Goal: Navigation & Orientation: Find specific page/section

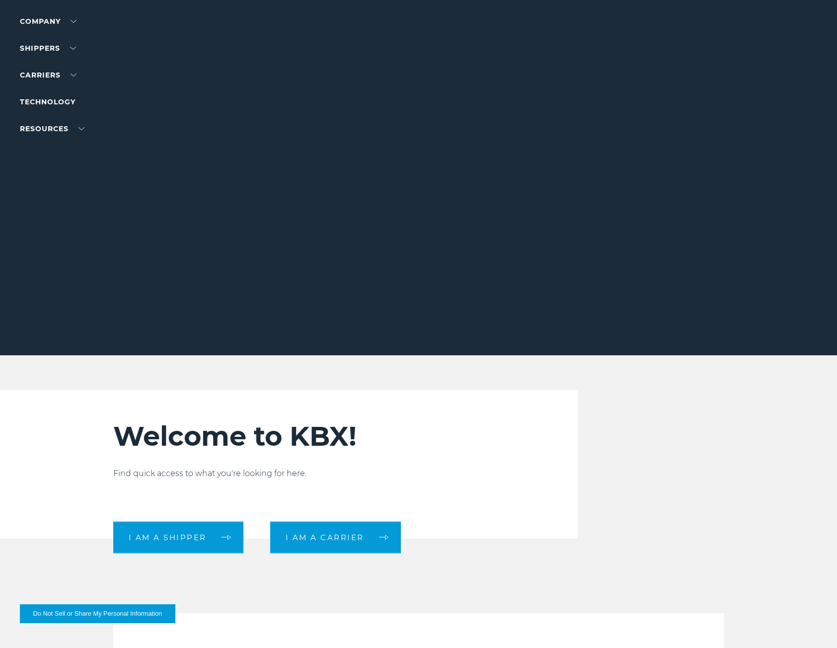
scroll to position [99, 0]
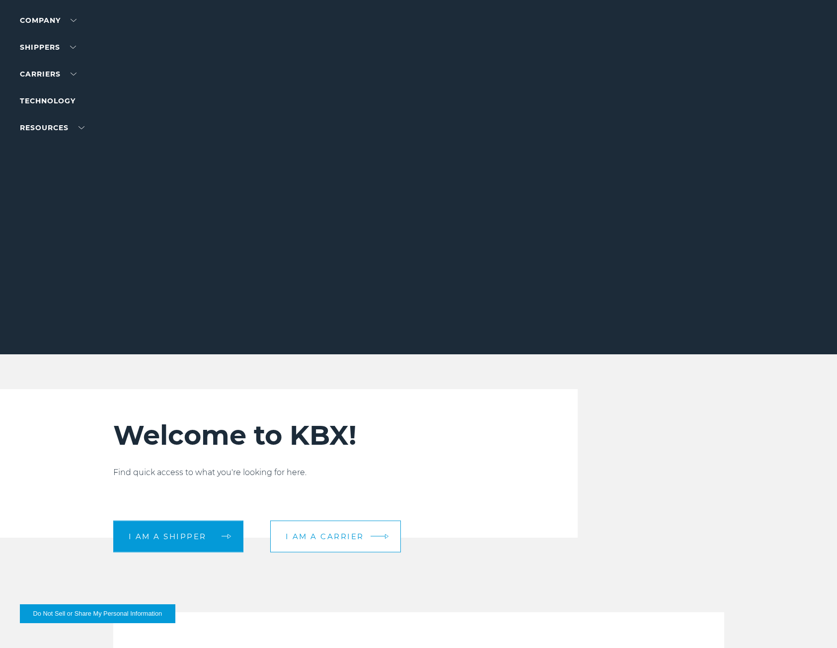
click at [312, 526] on link "I am a carrier" at bounding box center [335, 536] width 131 height 32
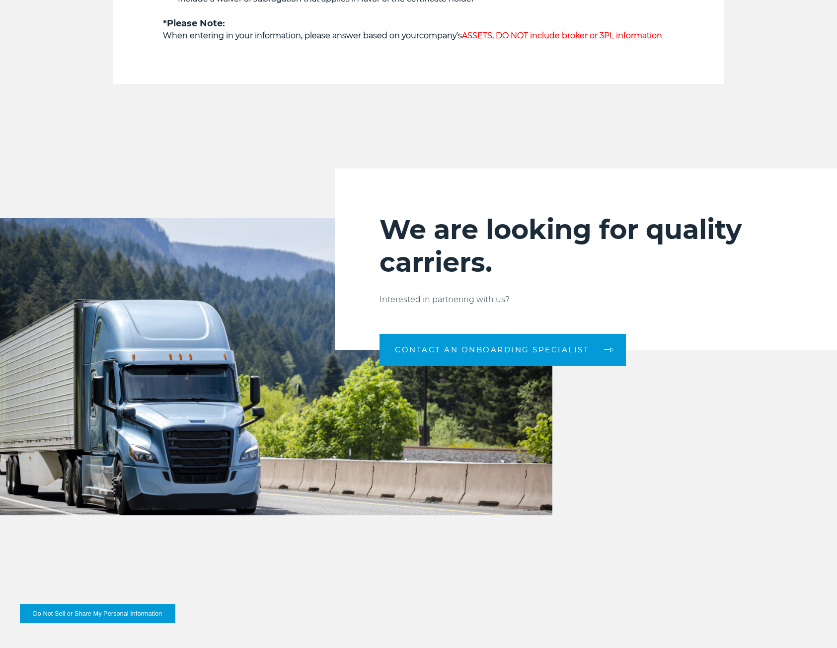
scroll to position [1044, 0]
